Goal: Transaction & Acquisition: Book appointment/travel/reservation

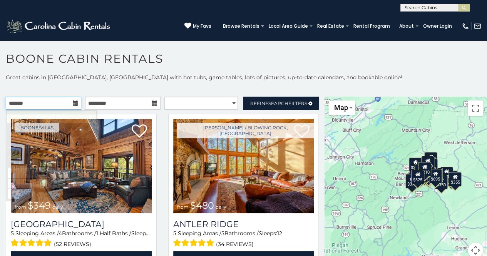
click at [51, 104] on input "text" at bounding box center [43, 103] width 75 height 13
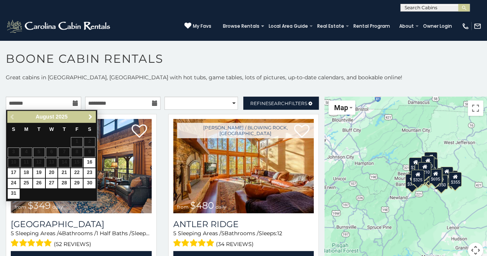
click at [92, 115] on span "Next" at bounding box center [90, 117] width 6 height 6
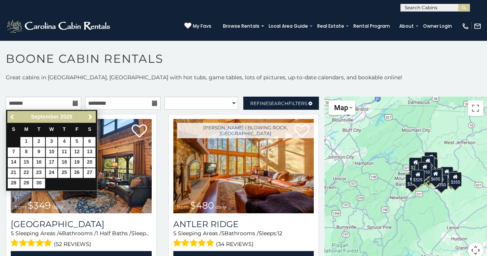
click at [12, 117] on span "Previous" at bounding box center [13, 117] width 6 height 6
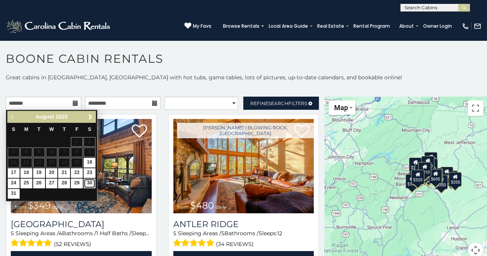
click at [88, 182] on link "30" at bounding box center [90, 184] width 12 height 10
type input "**********"
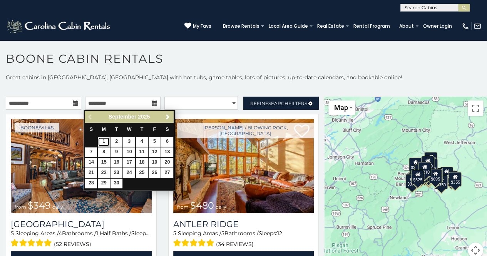
click at [105, 140] on link "1" at bounding box center [104, 142] width 12 height 10
type input "**********"
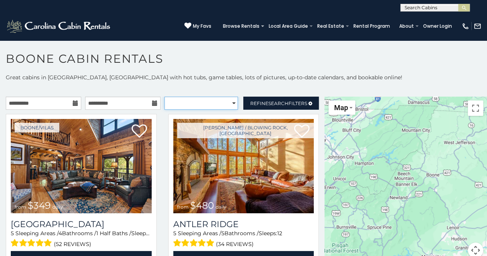
click at [208, 101] on select "**********" at bounding box center [201, 103] width 74 height 13
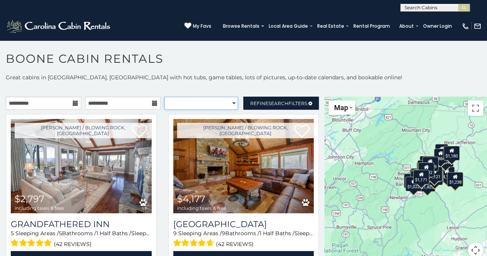
select select "**********"
click at [164, 97] on select "**********" at bounding box center [201, 103] width 74 height 13
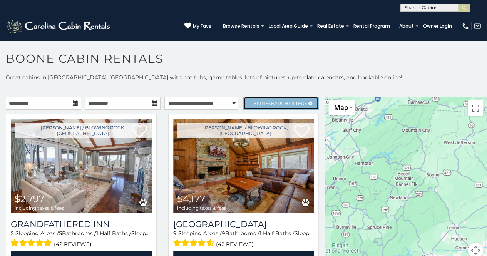
click at [281, 101] on span "Search" at bounding box center [278, 104] width 20 height 6
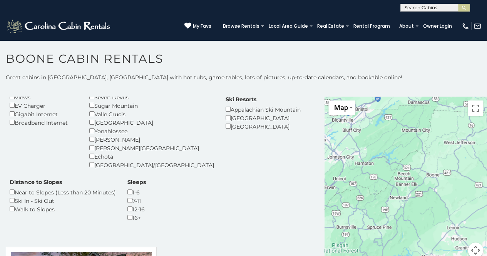
scroll to position [154, 0]
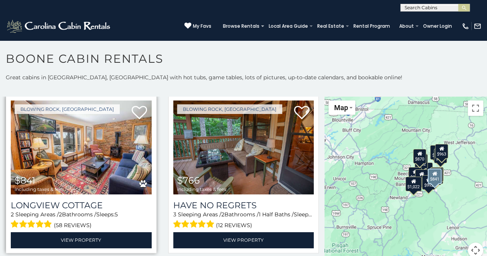
scroll to position [924, 0]
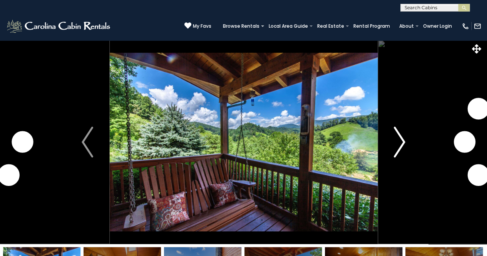
click at [403, 141] on img "Next" at bounding box center [400, 142] width 12 height 31
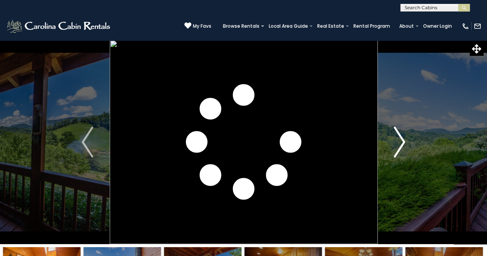
click at [400, 141] on img "Next" at bounding box center [400, 142] width 12 height 31
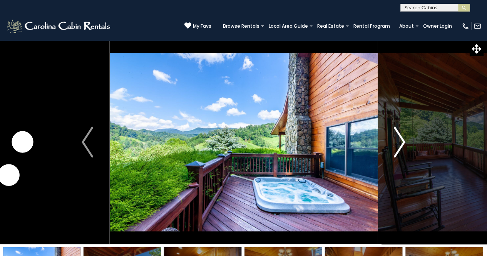
click at [400, 143] on img "Next" at bounding box center [400, 142] width 12 height 31
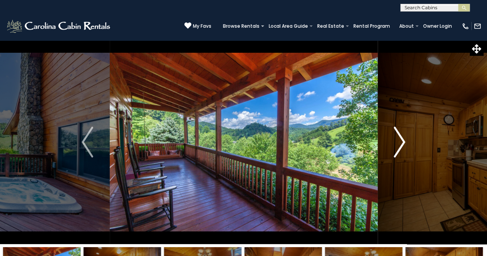
click at [400, 143] on img "Next" at bounding box center [400, 142] width 12 height 31
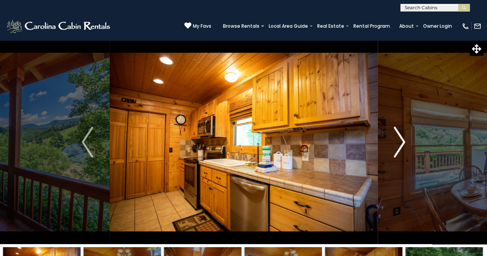
click at [400, 143] on img "Next" at bounding box center [400, 142] width 12 height 31
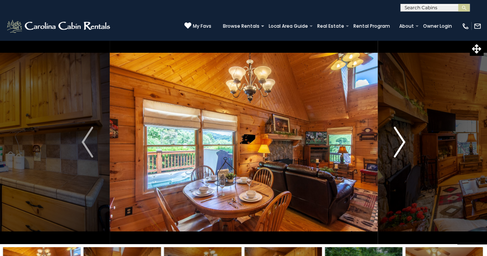
click at [400, 143] on img "Next" at bounding box center [400, 142] width 12 height 31
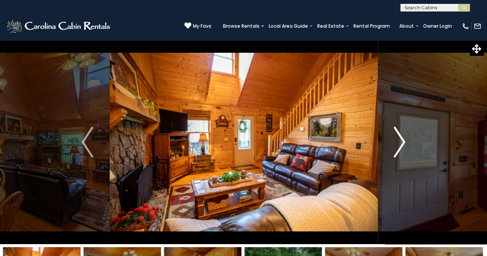
click at [400, 143] on img "Next" at bounding box center [400, 142] width 12 height 31
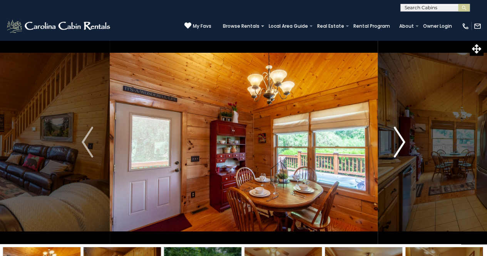
click at [400, 143] on img "Next" at bounding box center [400, 142] width 12 height 31
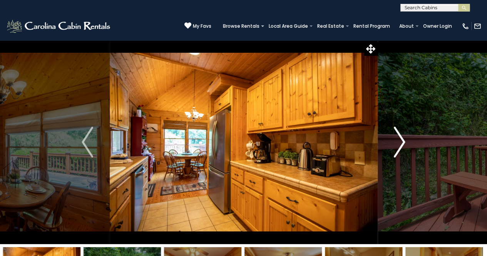
click at [400, 143] on img "Next" at bounding box center [400, 142] width 12 height 31
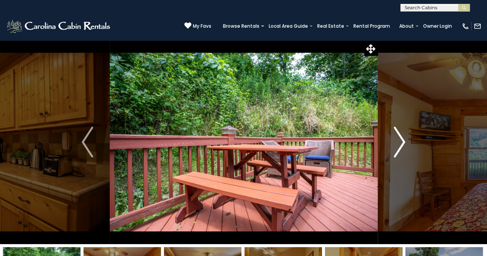
click at [400, 143] on img "Next" at bounding box center [400, 142] width 12 height 31
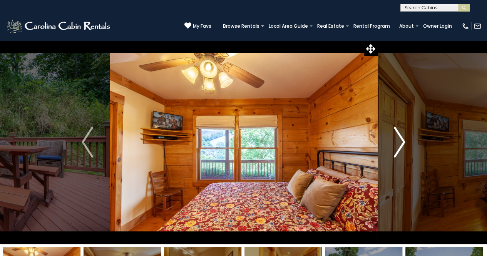
click at [400, 143] on img "Next" at bounding box center [400, 142] width 12 height 31
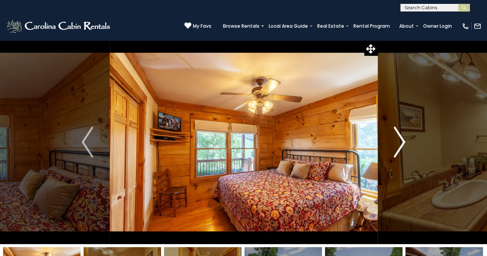
click at [401, 143] on img "Next" at bounding box center [400, 142] width 12 height 31
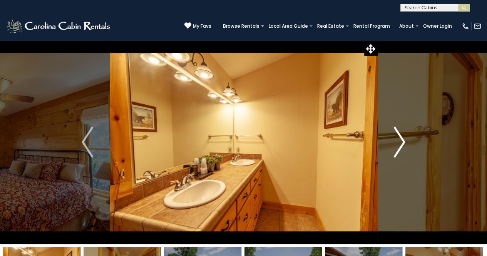
click at [401, 143] on img "Next" at bounding box center [400, 142] width 12 height 31
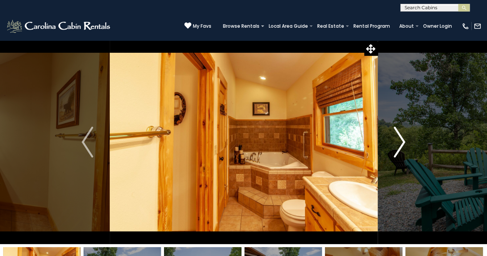
click at [401, 143] on img "Next" at bounding box center [400, 142] width 12 height 31
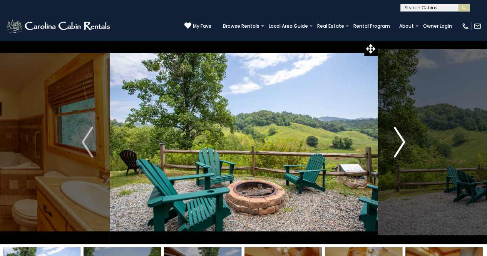
click at [401, 143] on img "Next" at bounding box center [400, 142] width 12 height 31
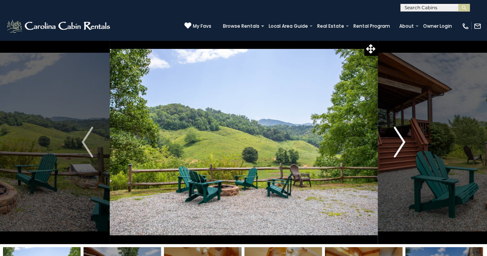
click at [401, 143] on img "Next" at bounding box center [400, 142] width 12 height 31
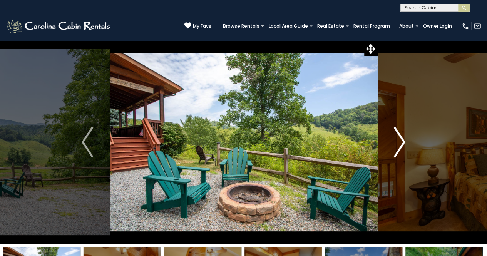
click at [401, 143] on img "Next" at bounding box center [400, 142] width 12 height 31
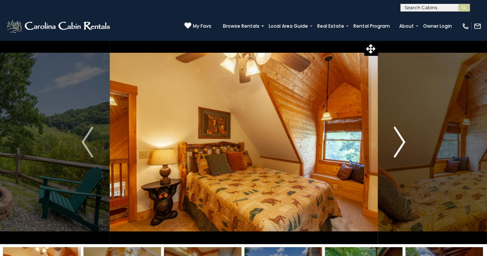
click at [401, 143] on img "Next" at bounding box center [400, 142] width 12 height 31
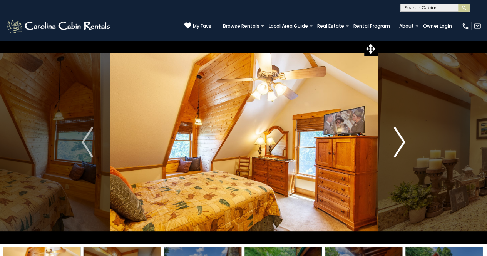
click at [401, 143] on img "Next" at bounding box center [400, 142] width 12 height 31
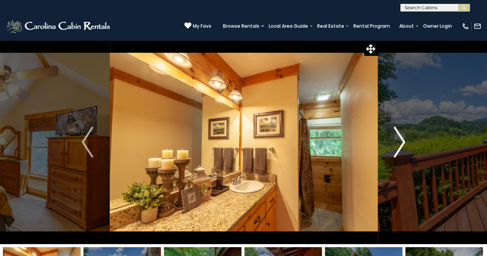
click at [401, 143] on img "Next" at bounding box center [400, 142] width 12 height 31
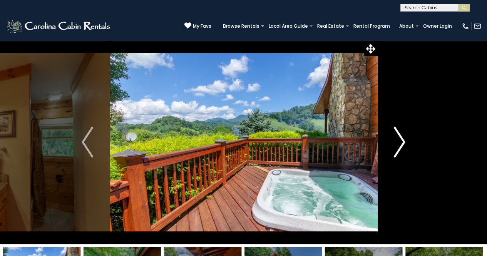
click at [401, 143] on img "Next" at bounding box center [400, 142] width 12 height 31
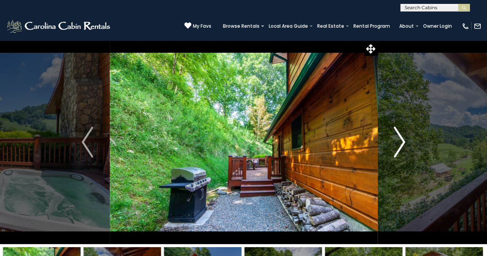
click at [401, 143] on img "Next" at bounding box center [400, 142] width 12 height 31
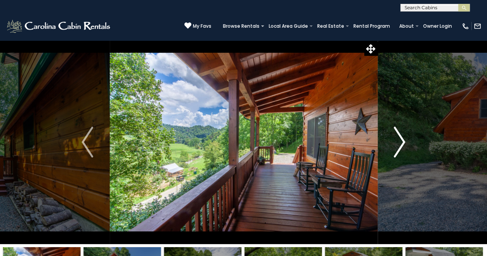
click at [401, 143] on img "Next" at bounding box center [400, 142] width 12 height 31
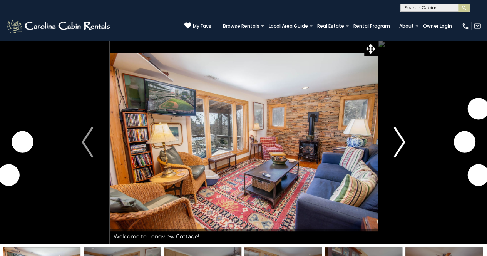
click at [396, 146] on img "Next" at bounding box center [400, 142] width 12 height 31
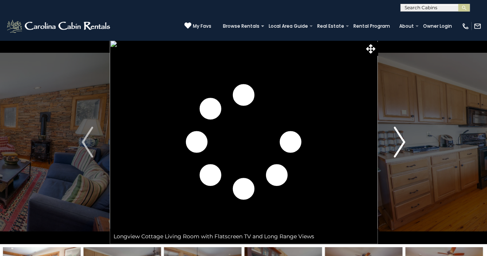
click at [396, 146] on img "Next" at bounding box center [400, 142] width 12 height 31
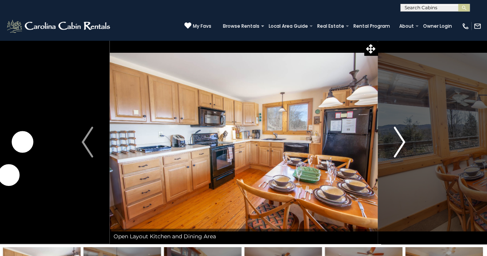
click at [396, 146] on img "Next" at bounding box center [400, 142] width 12 height 31
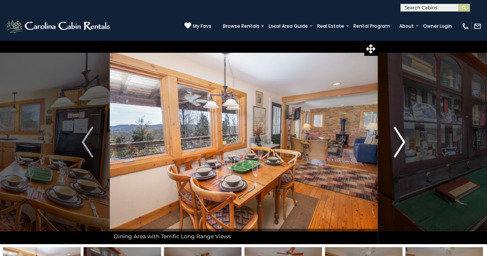
click at [396, 146] on img "Next" at bounding box center [400, 142] width 12 height 31
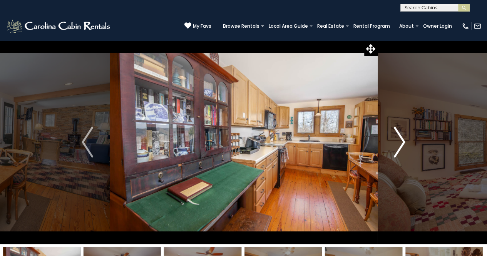
click at [396, 146] on img "Next" at bounding box center [400, 142] width 12 height 31
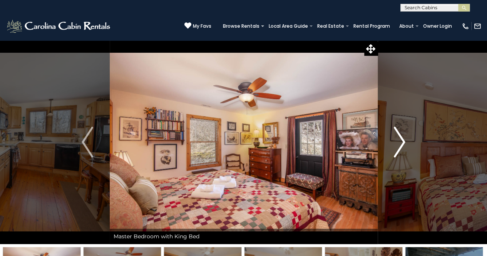
click at [396, 146] on img "Next" at bounding box center [400, 142] width 12 height 31
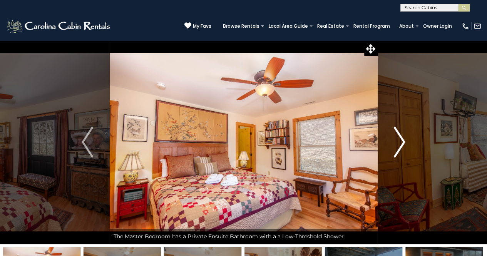
click at [396, 146] on img "Next" at bounding box center [400, 142] width 12 height 31
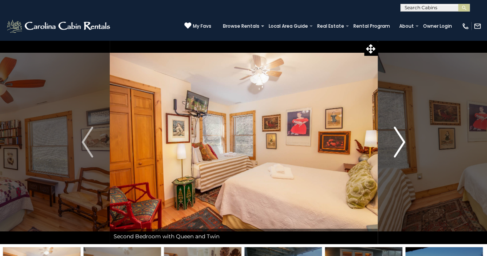
click at [396, 146] on img "Next" at bounding box center [400, 142] width 12 height 31
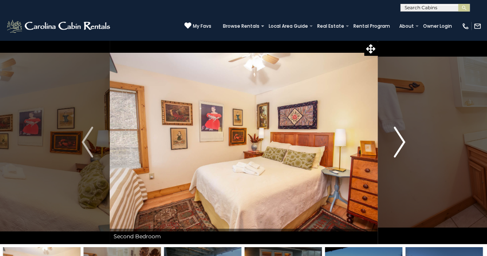
click at [396, 146] on img "Next" at bounding box center [400, 142] width 12 height 31
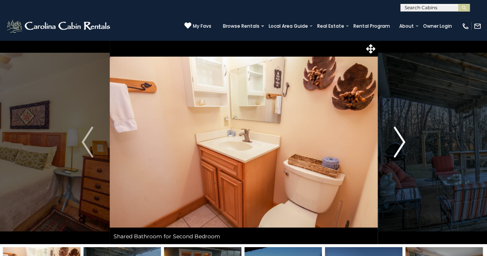
click at [396, 146] on img "Next" at bounding box center [400, 142] width 12 height 31
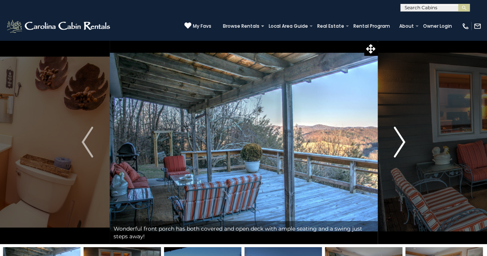
click at [396, 146] on img "Next" at bounding box center [400, 142] width 12 height 31
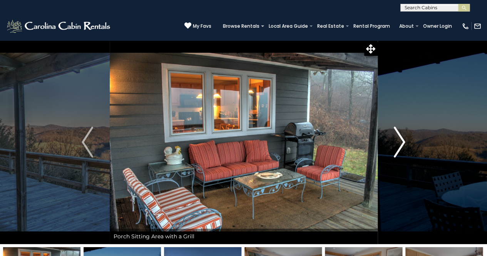
click at [396, 146] on img "Next" at bounding box center [400, 142] width 12 height 31
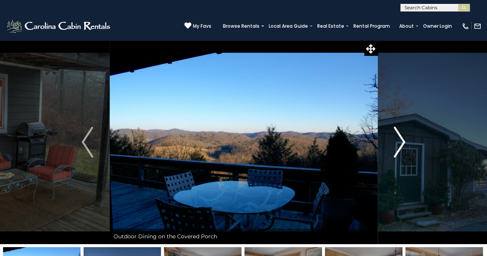
click at [396, 146] on img "Next" at bounding box center [400, 142] width 12 height 31
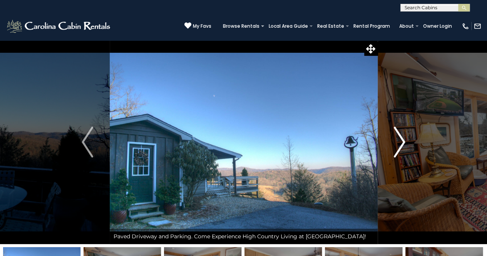
click at [396, 146] on img "Next" at bounding box center [400, 142] width 12 height 31
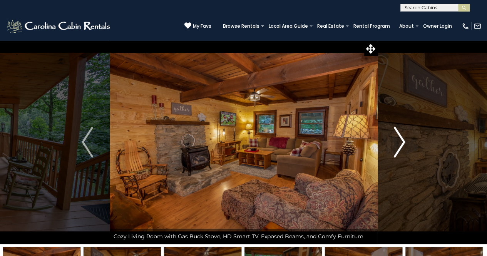
click at [401, 141] on img "Next" at bounding box center [400, 142] width 12 height 31
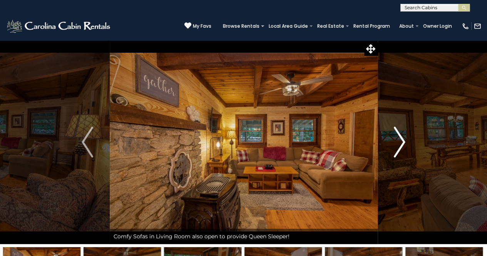
click at [401, 141] on img "Next" at bounding box center [400, 142] width 12 height 31
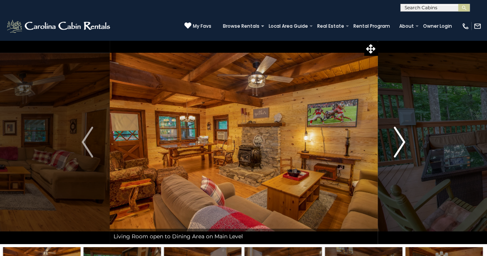
click at [401, 141] on img "Next" at bounding box center [400, 142] width 12 height 31
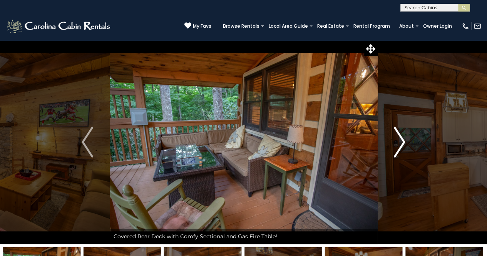
click at [401, 141] on img "Next" at bounding box center [400, 142] width 12 height 31
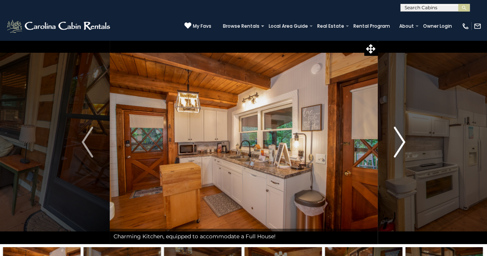
click at [401, 141] on img "Next" at bounding box center [400, 142] width 12 height 31
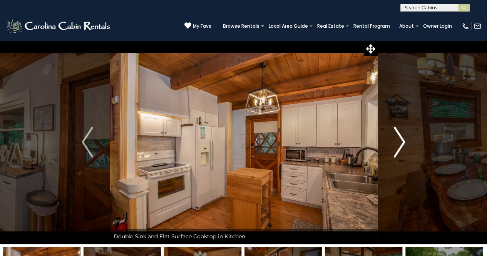
click at [401, 141] on img "Next" at bounding box center [400, 142] width 12 height 31
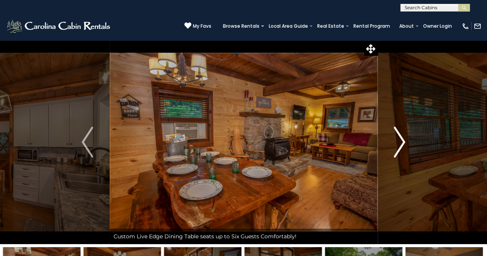
click at [396, 144] on img "Next" at bounding box center [400, 142] width 12 height 31
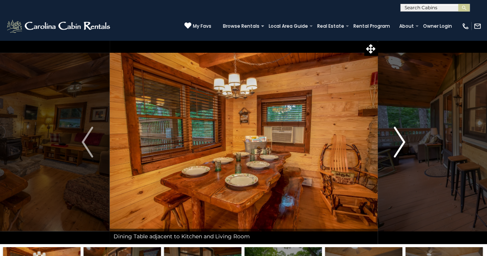
click at [399, 143] on img "Next" at bounding box center [400, 142] width 12 height 31
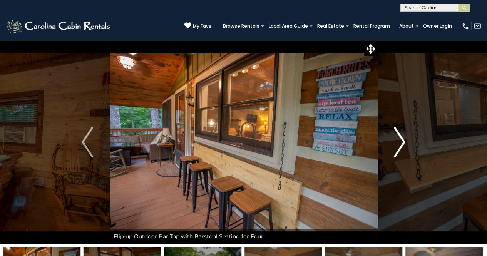
click at [399, 143] on img "Next" at bounding box center [400, 142] width 12 height 31
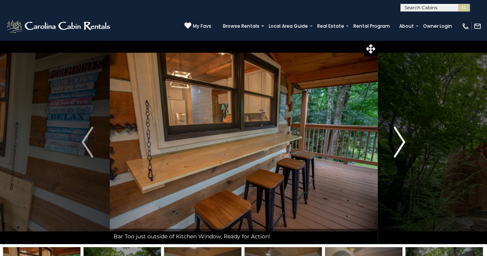
click at [399, 143] on img "Next" at bounding box center [400, 142] width 12 height 31
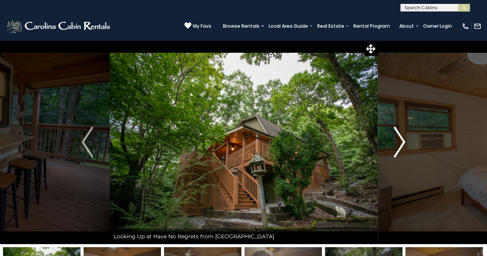
click at [399, 143] on img "Next" at bounding box center [400, 142] width 12 height 31
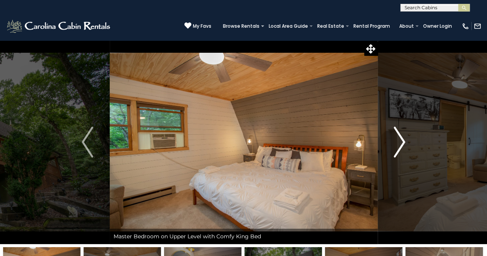
click at [399, 143] on img "Next" at bounding box center [400, 142] width 12 height 31
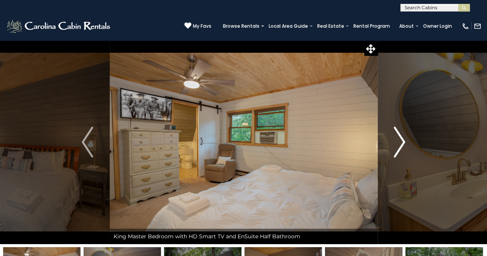
click at [398, 142] on img "Next" at bounding box center [400, 142] width 12 height 31
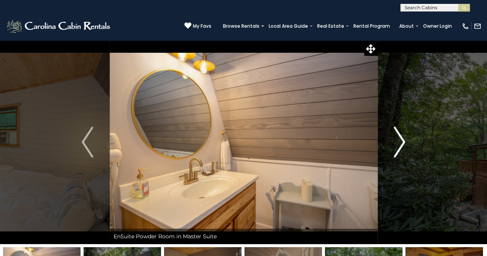
click at [398, 142] on img "Next" at bounding box center [400, 142] width 12 height 31
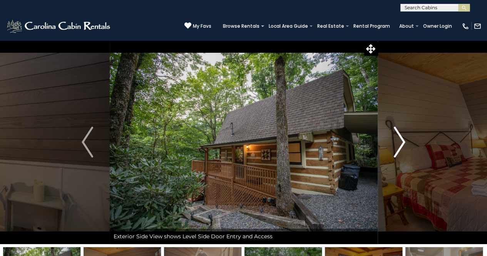
click at [398, 142] on img "Next" at bounding box center [400, 142] width 12 height 31
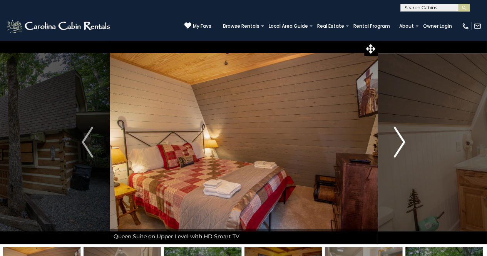
click at [398, 142] on img "Next" at bounding box center [400, 142] width 12 height 31
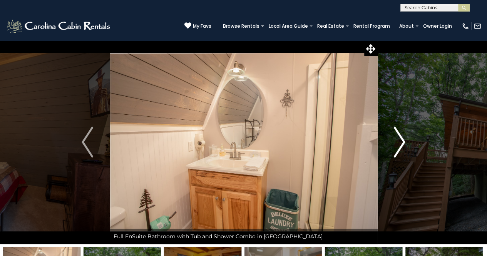
click at [398, 142] on img "Next" at bounding box center [400, 142] width 12 height 31
